Goal: Information Seeking & Learning: Learn about a topic

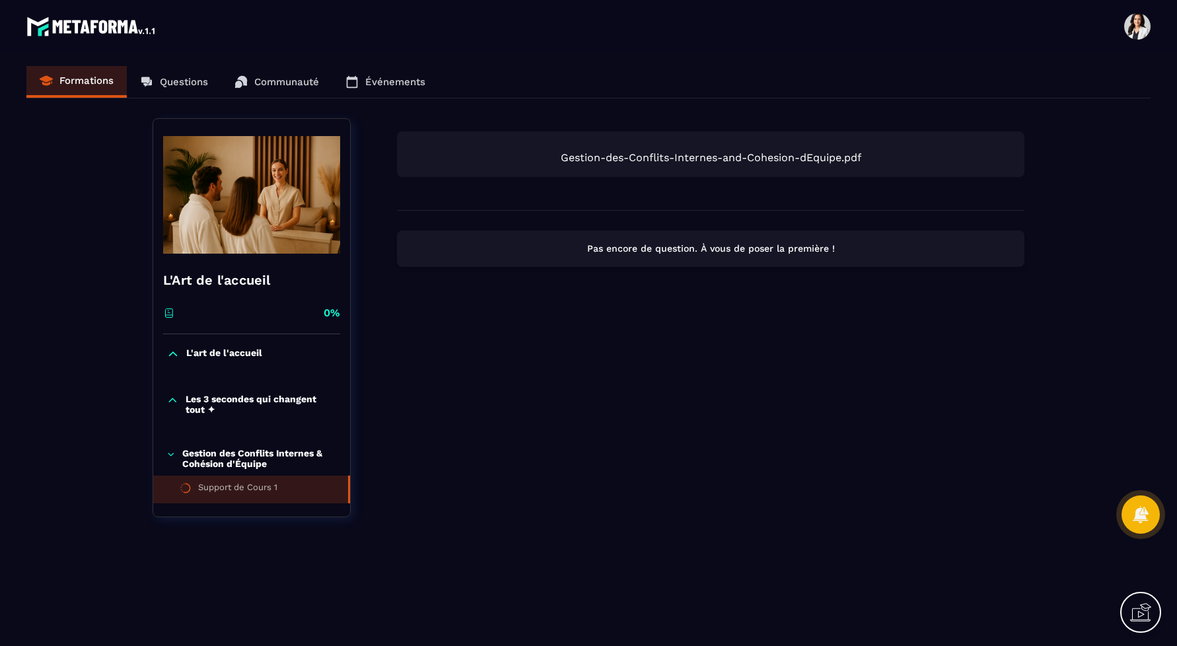
click at [660, 157] on span "Gestion-des-Conflits-Internes-and-Cohesion-dEquipe.pdf" at bounding box center [710, 157] width 601 height 13
click at [648, 246] on p "Pas encore de question. À vous de poser la première !" at bounding box center [711, 248] width 604 height 13
click at [248, 455] on p "Gestion des Conflits Internes & Cohésion d'Équipe" at bounding box center [259, 458] width 155 height 21
click at [243, 344] on div "L'art de l'accueil" at bounding box center [251, 357] width 197 height 46
click at [242, 349] on p "L'art de l'accueil" at bounding box center [224, 353] width 76 height 13
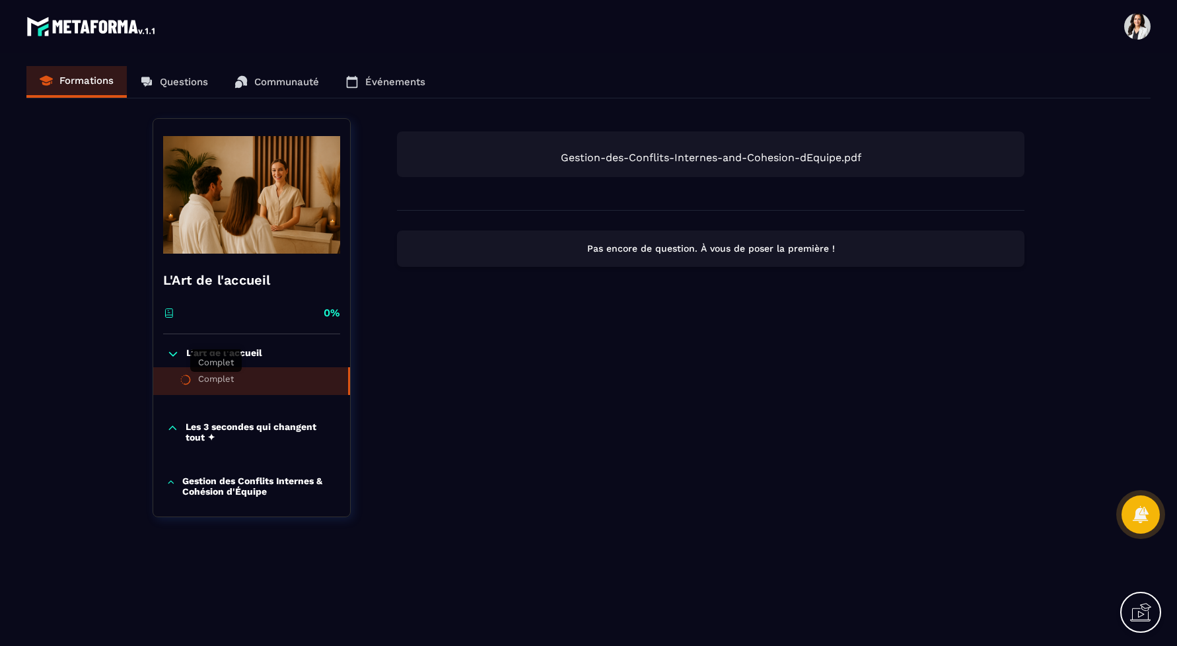
click at [232, 380] on div "Complet" at bounding box center [216, 381] width 36 height 15
click at [625, 162] on span "LArt-de-lAccueil-selon-la-Methode-SENSTELLA.pdf" at bounding box center [710, 157] width 601 height 13
click at [624, 239] on div "Pas encore de question. À vous de poser la première !" at bounding box center [710, 248] width 627 height 36
click at [172, 428] on icon at bounding box center [172, 427] width 13 height 13
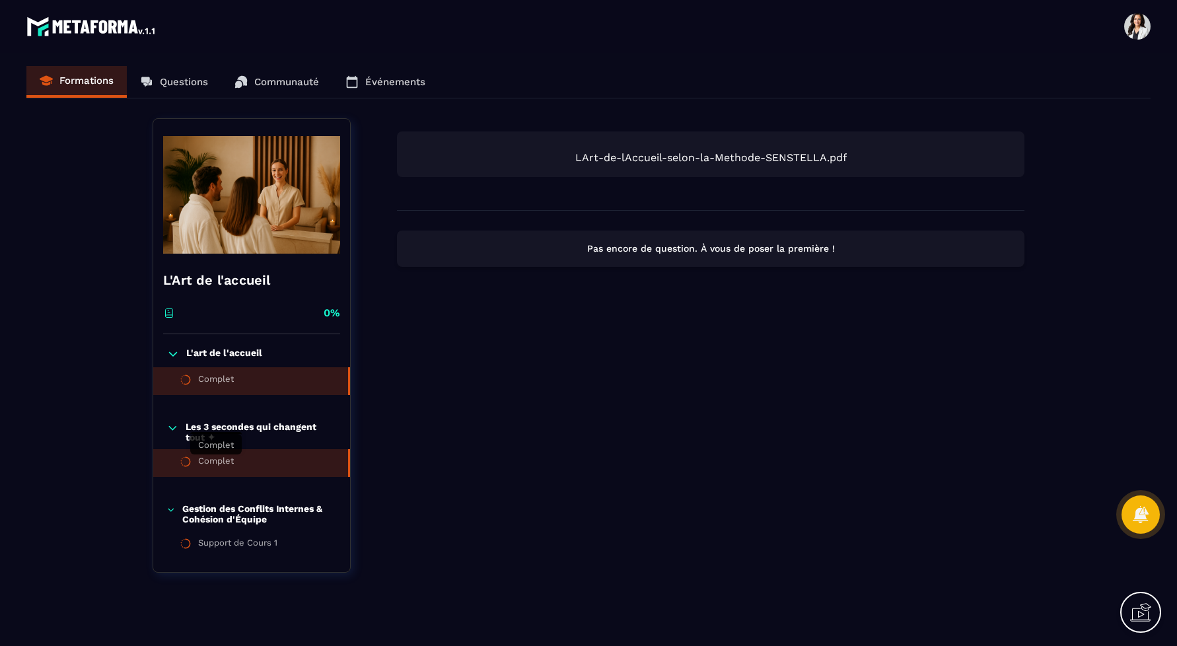
scroll to position [9, 0]
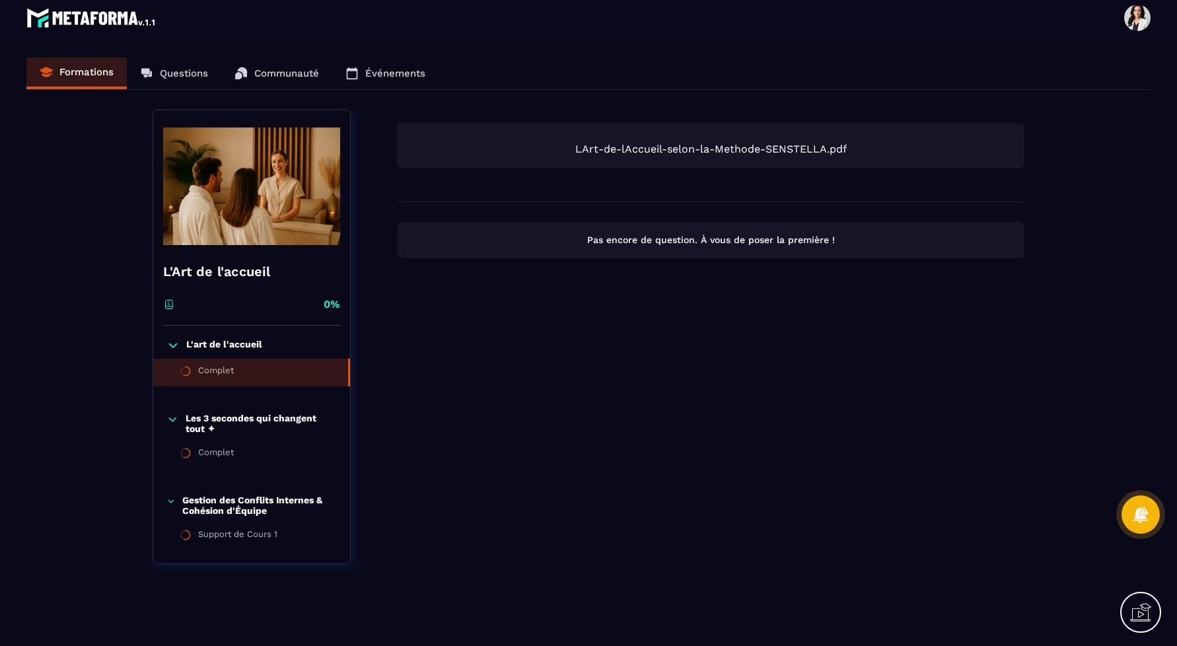
click at [172, 504] on icon at bounding box center [170, 501] width 9 height 13
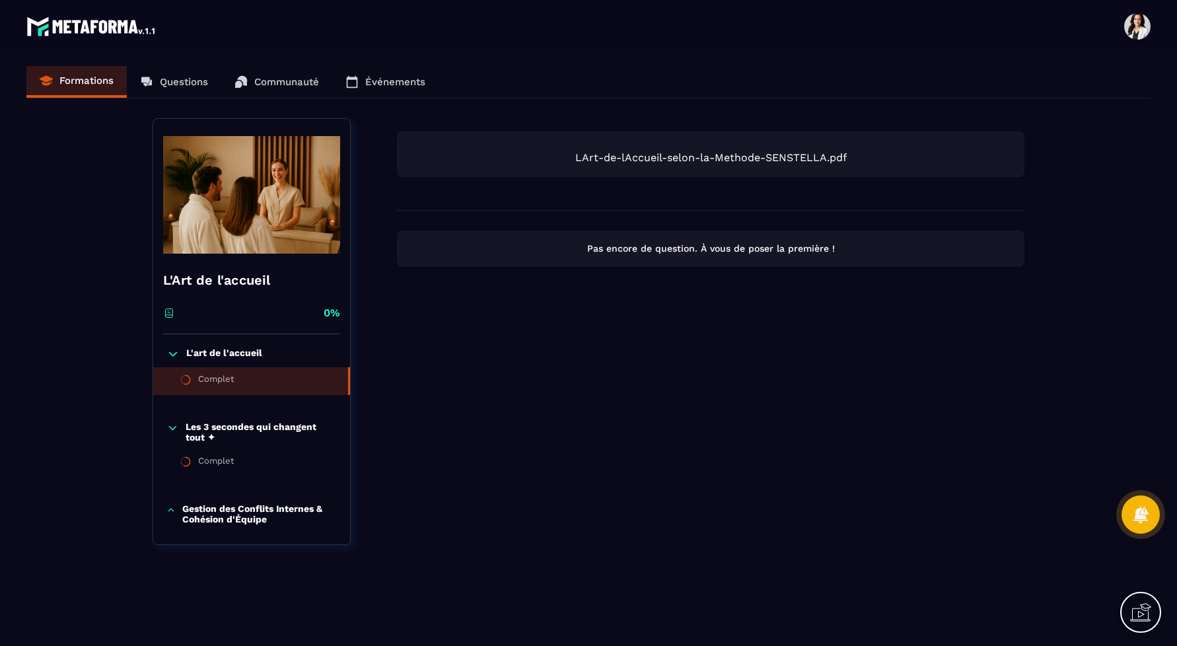
scroll to position [0, 0]
